Goal: Find specific page/section: Find specific page/section

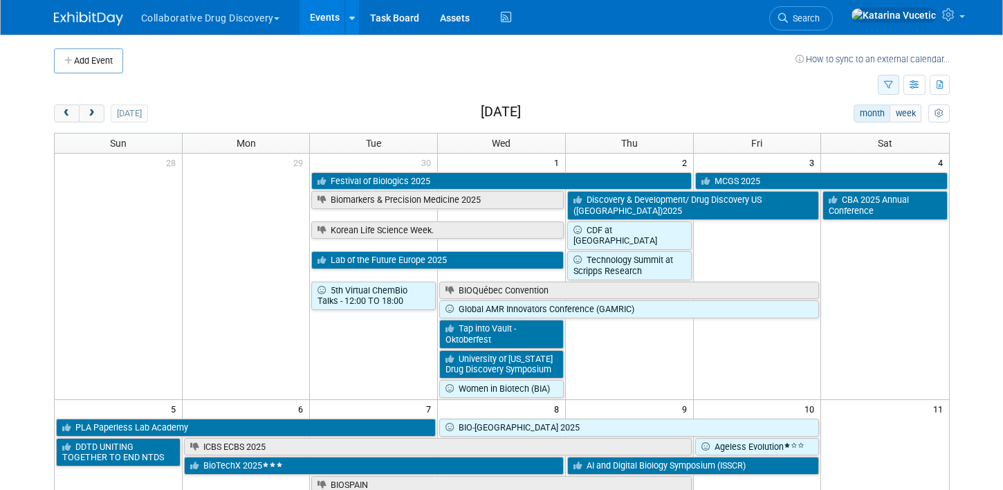
click at [888, 88] on icon "button" at bounding box center [888, 85] width 9 height 9
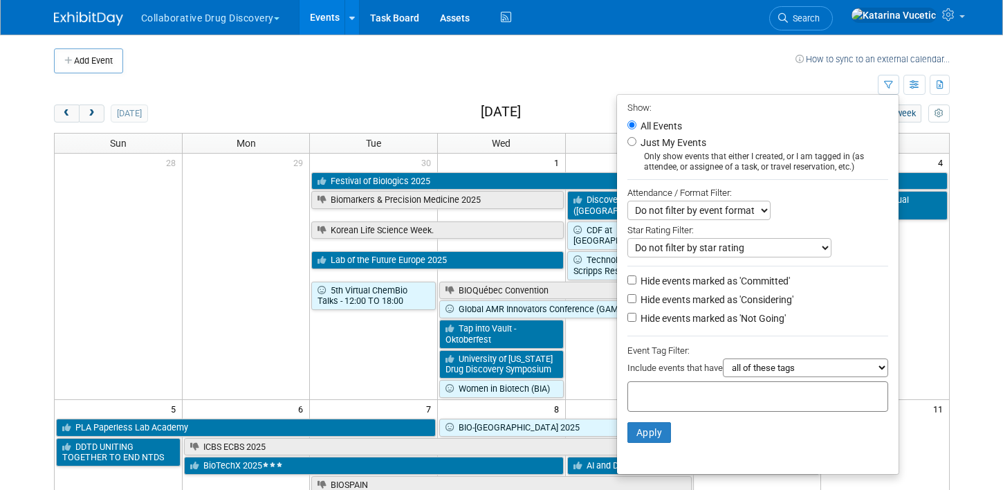
click at [735, 389] on div at bounding box center [757, 396] width 261 height 30
type input "centra"
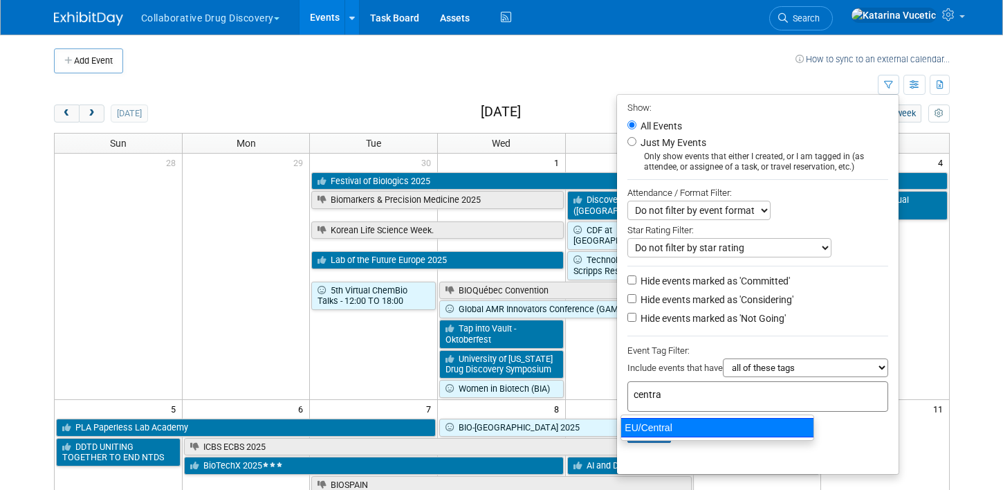
click at [703, 434] on div "EU/Central" at bounding box center [718, 427] width 194 height 19
type input "EU/Central"
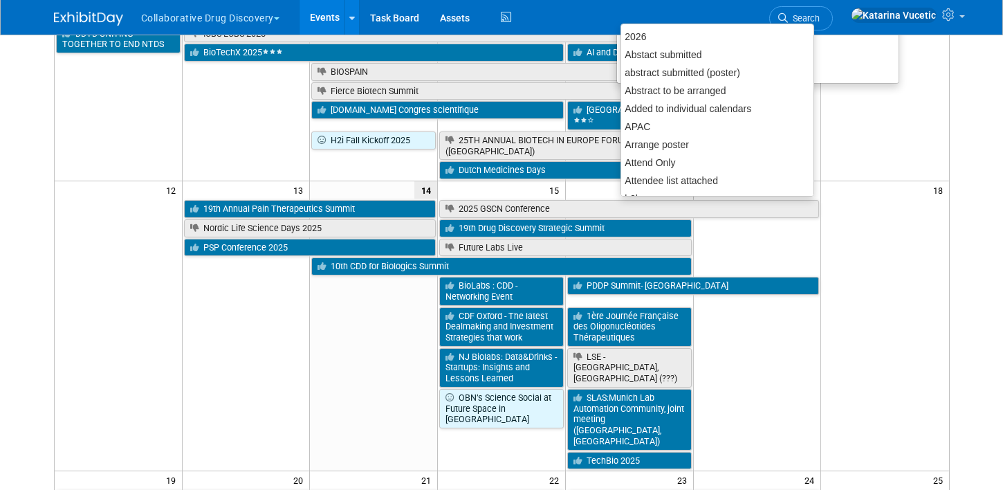
scroll to position [354, 0]
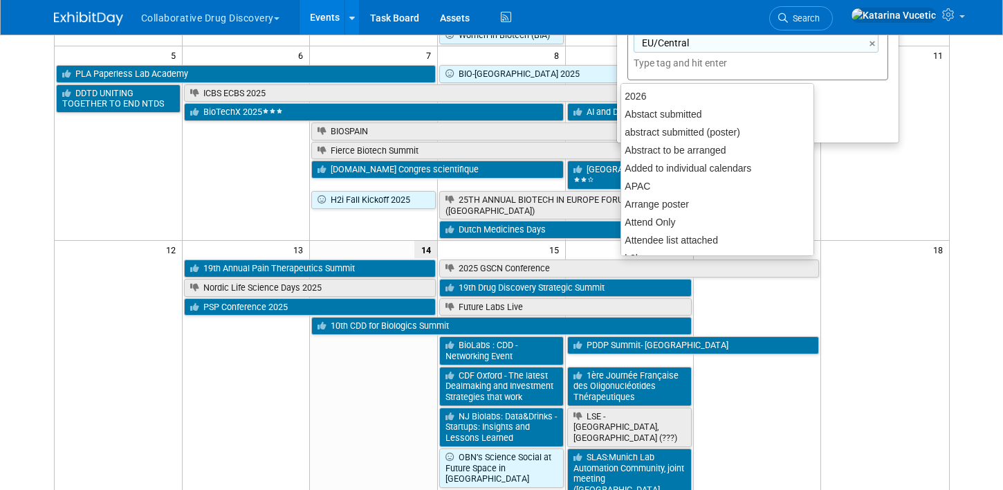
click at [854, 111] on li "Apply Clear Filters" at bounding box center [758, 101] width 282 height 42
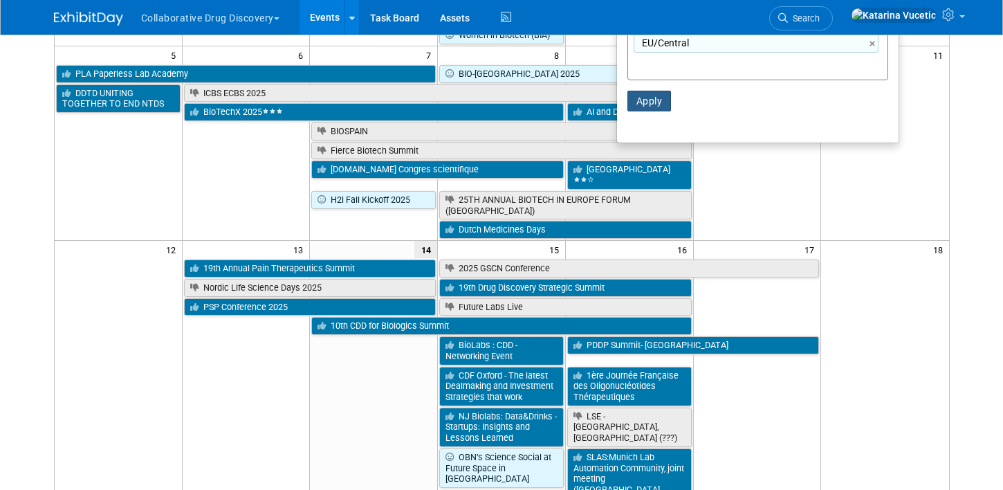
click at [654, 104] on button "Apply" at bounding box center [649, 101] width 44 height 21
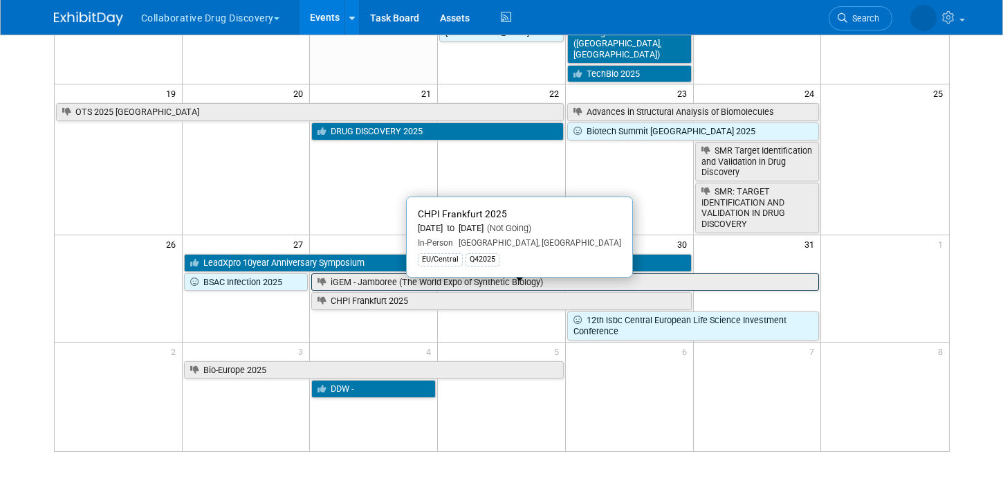
scroll to position [489, 0]
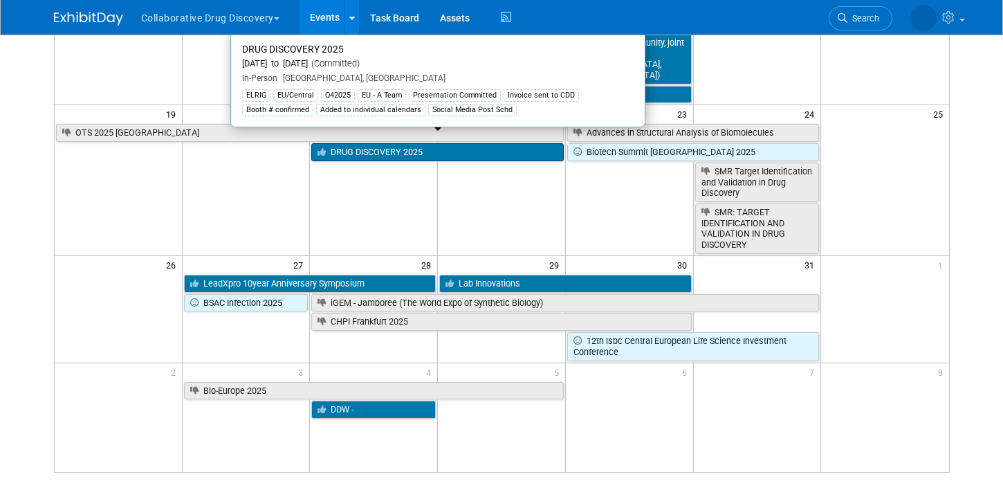
click at [534, 145] on link "DRUG DISCOVERY 2025" at bounding box center [437, 152] width 252 height 18
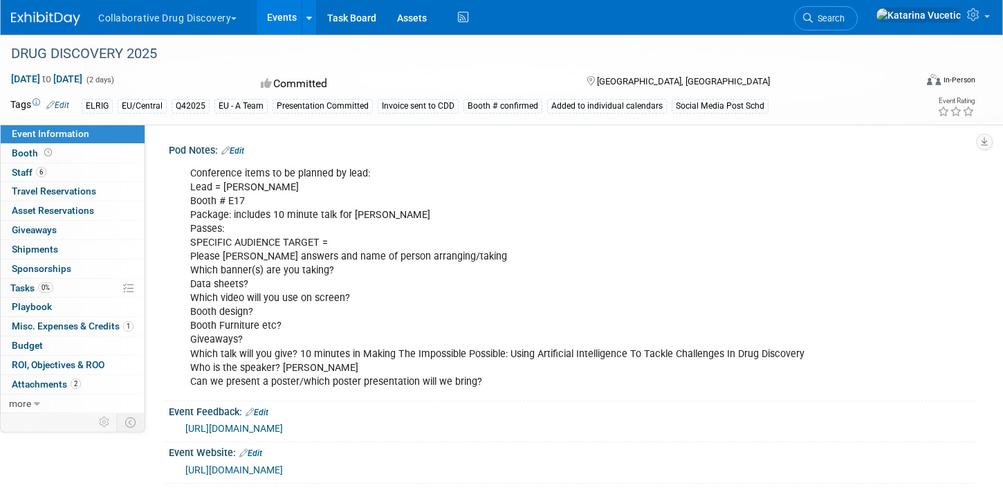
scroll to position [20, 0]
